Goal: Task Accomplishment & Management: Manage account settings

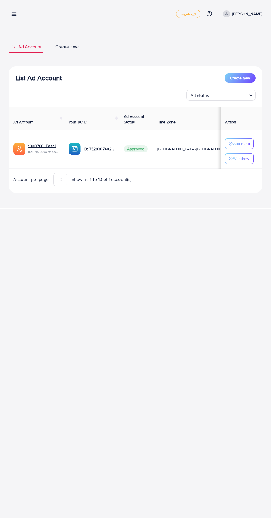
click at [14, 13] on line at bounding box center [14, 13] width 4 height 0
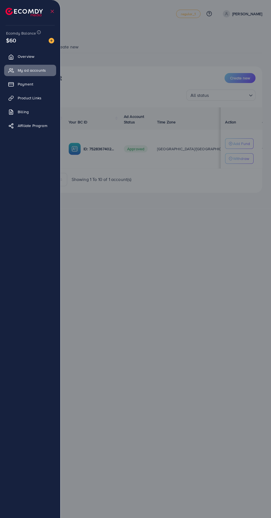
click at [20, 110] on span "Billing" at bounding box center [23, 112] width 11 height 6
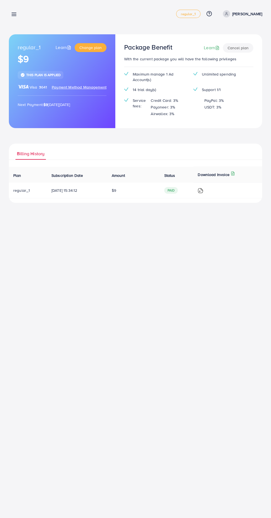
click at [84, 89] on span "Payment Method Management" at bounding box center [79, 87] width 55 height 6
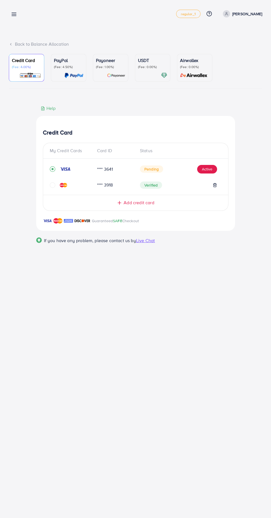
click at [11, 11] on link at bounding box center [13, 14] width 8 height 7
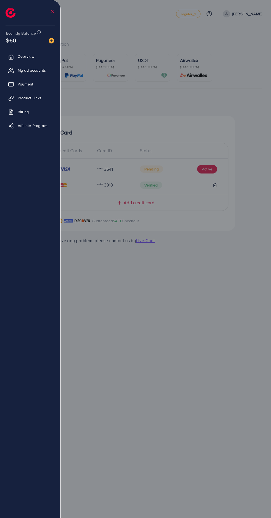
click at [19, 68] on link "My ad accounts" at bounding box center [30, 70] width 52 height 11
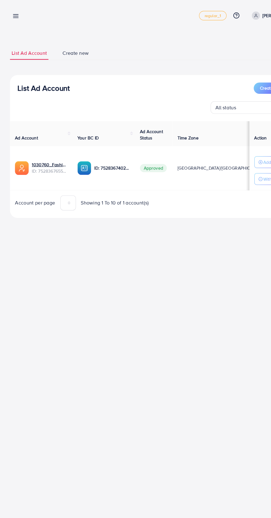
click at [15, 16] on line at bounding box center [14, 16] width 4 height 0
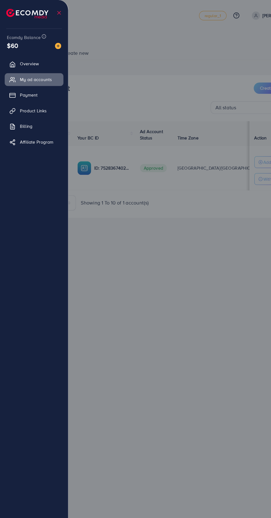
click at [46, 72] on span "My ad accounts" at bounding box center [32, 71] width 28 height 6
click at [167, 250] on div at bounding box center [135, 311] width 271 height 622
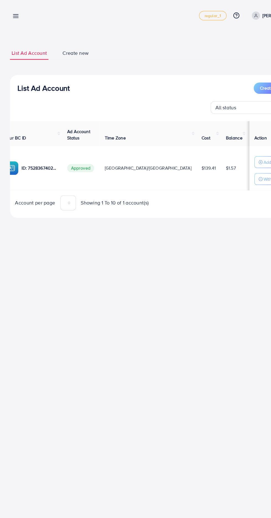
scroll to position [0, 67]
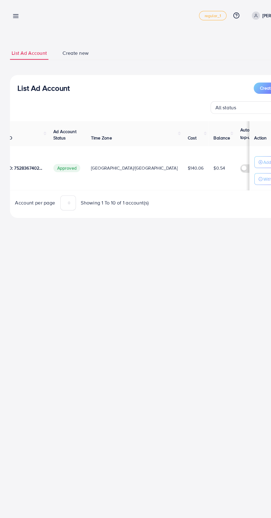
scroll to position [0, 81]
